Goal: Navigation & Orientation: Find specific page/section

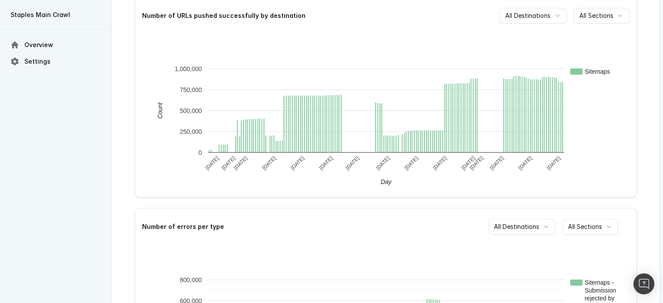
scroll to position [436, 0]
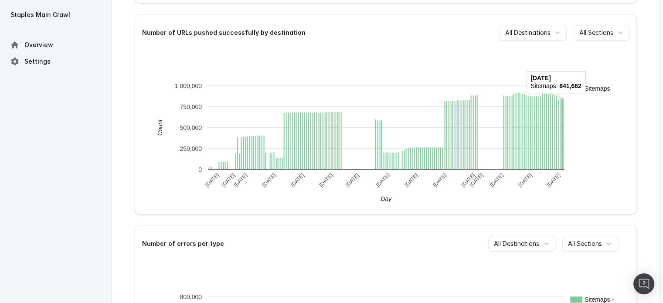
click at [562, 100] on rect "A chart." at bounding box center [562, 134] width 1 height 71
click at [564, 27] on html "Staples Main Crawl Overview Settings Overview Live destinations Name Applied to…" at bounding box center [331, 5] width 663 height 882
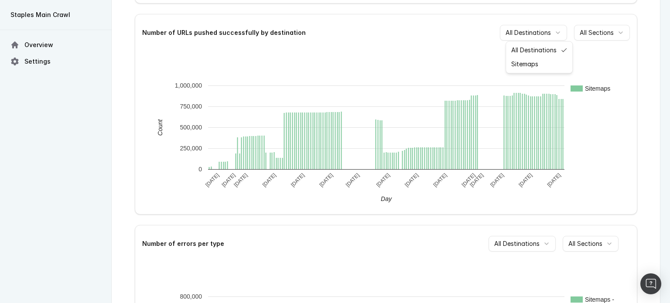
click at [564, 27] on html "Staples Main Crawl Overview Settings Overview Live destinations Name Applied to…" at bounding box center [335, 5] width 670 height 882
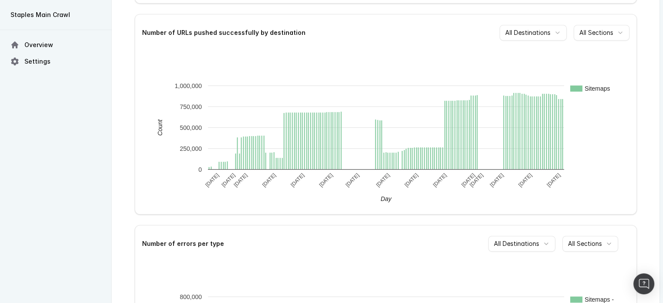
click at [556, 30] on html "Staples Main Crawl Overview Settings Overview Live destinations Name Applied to…" at bounding box center [331, 5] width 663 height 882
click at [552, 31] on html "Staples Main Crawl Overview Settings Overview Live destinations Name Applied to…" at bounding box center [331, 5] width 663 height 882
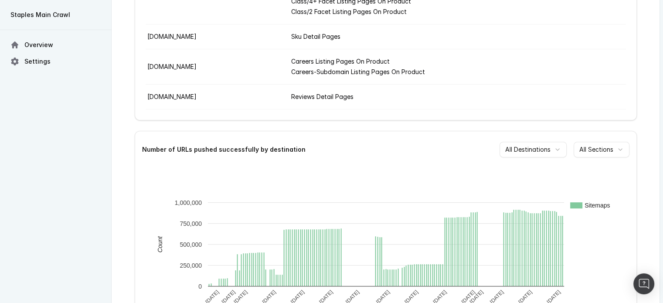
scroll to position [317, 0]
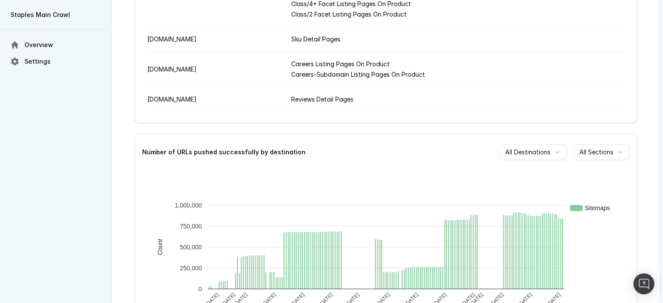
click at [613, 154] on html "Staples Main Crawl Overview Settings Overview Live destinations Name Applied to…" at bounding box center [331, 124] width 663 height 882
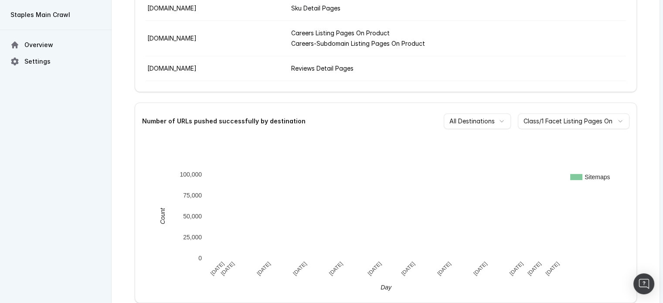
scroll to position [360, 0]
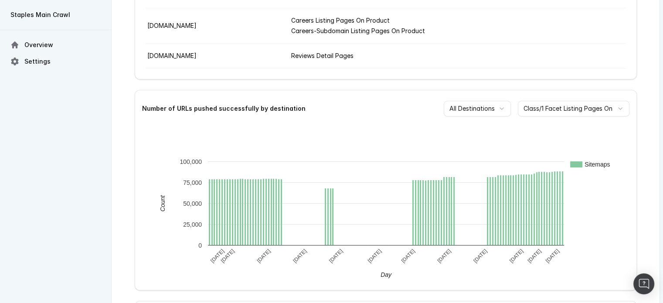
click at [610, 109] on html "Staples Main Crawl Overview Settings Overview Live destinations Name Applied to…" at bounding box center [331, 81] width 663 height 882
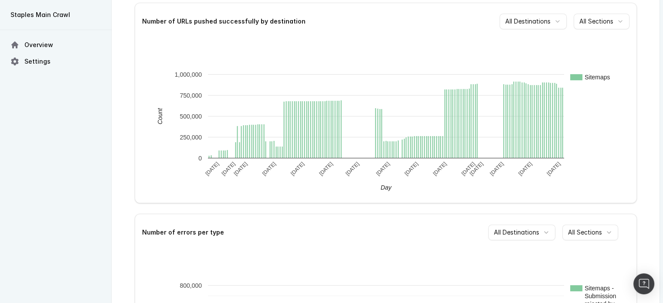
scroll to position [404, 0]
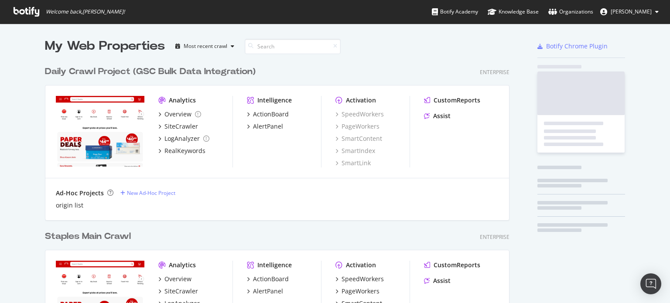
scroll to position [680, 465]
